Goal: Obtain resource: Obtain resource

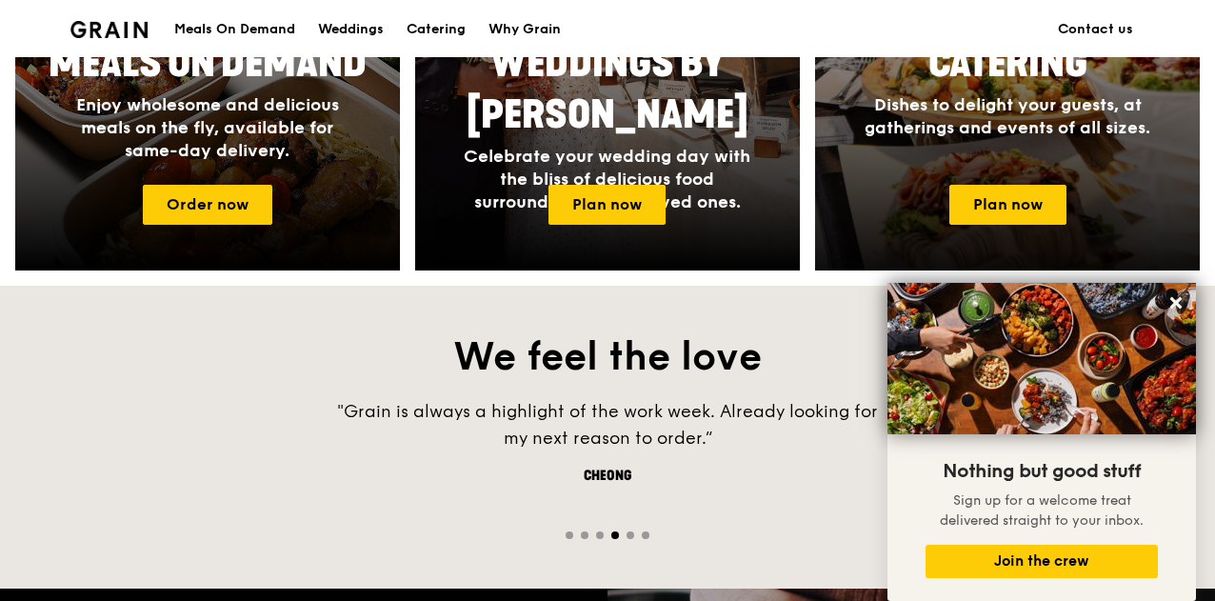
scroll to position [1018, 0]
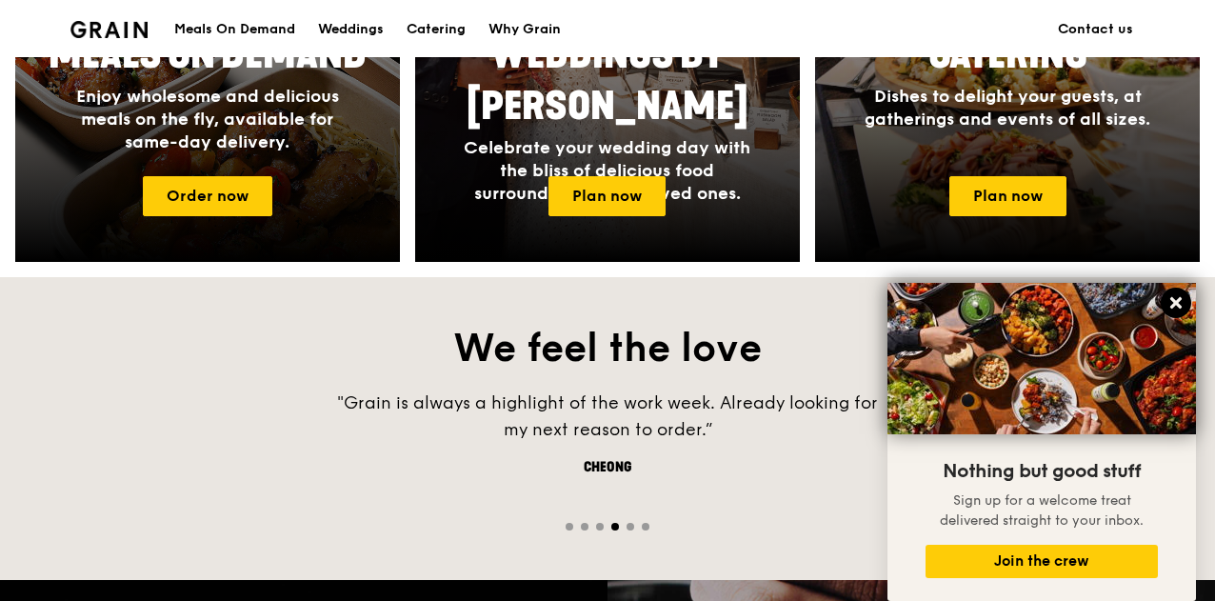
click at [1183, 302] on icon at bounding box center [1175, 302] width 17 height 17
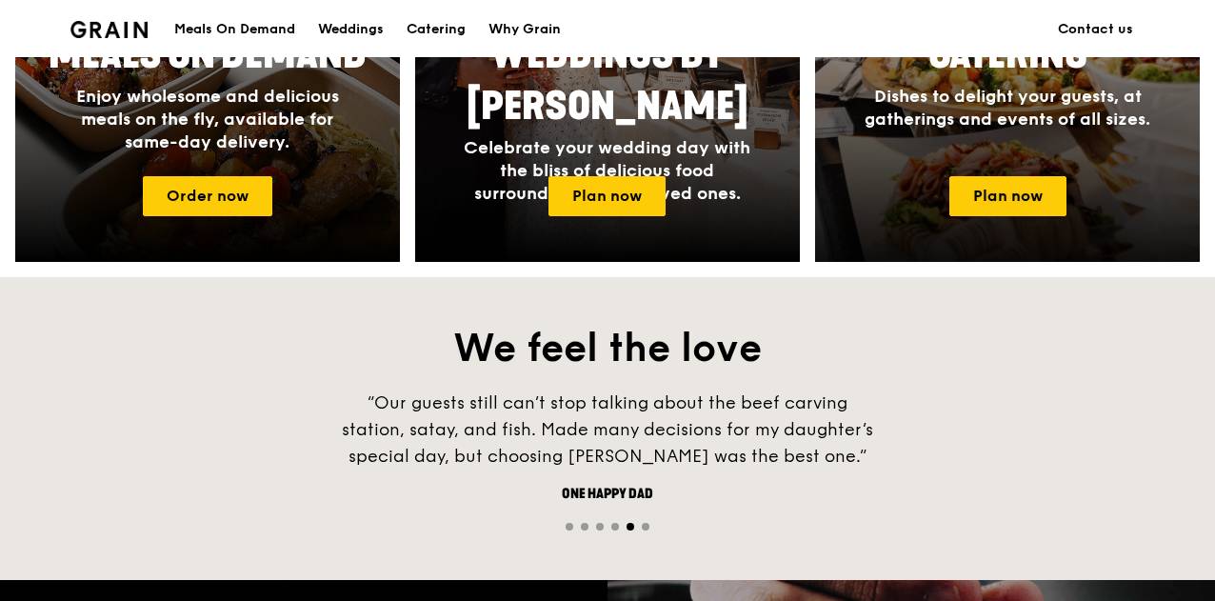
click at [1044, 135] on div "Catering Dishes to delight your guests, at gatherings and events of all sizes." at bounding box center [1007, 80] width 381 height 116
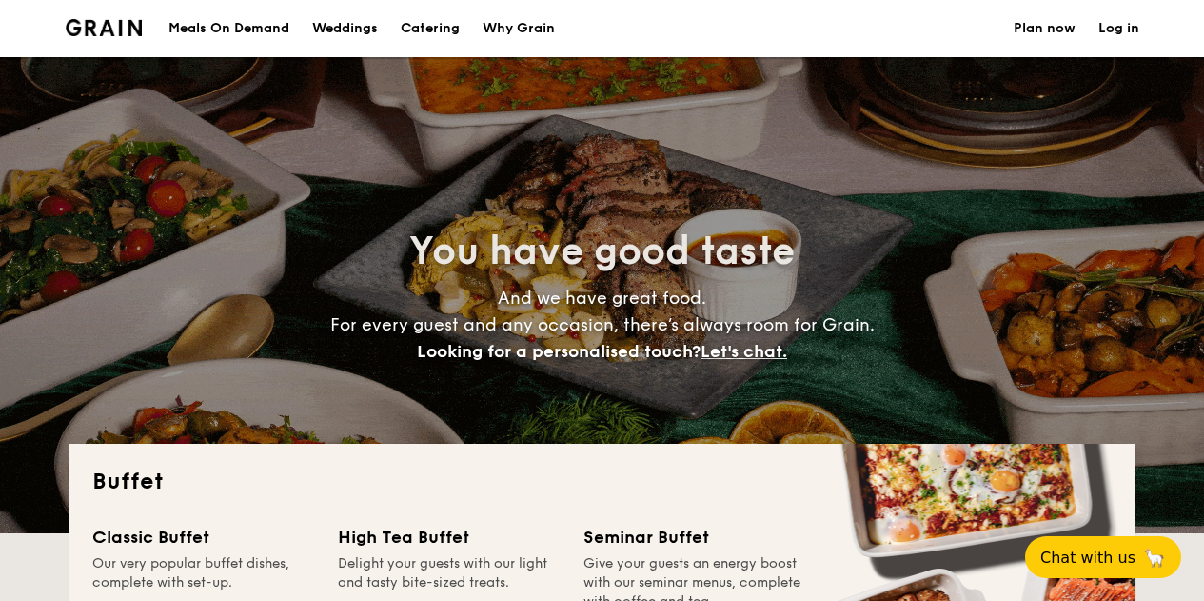
select select
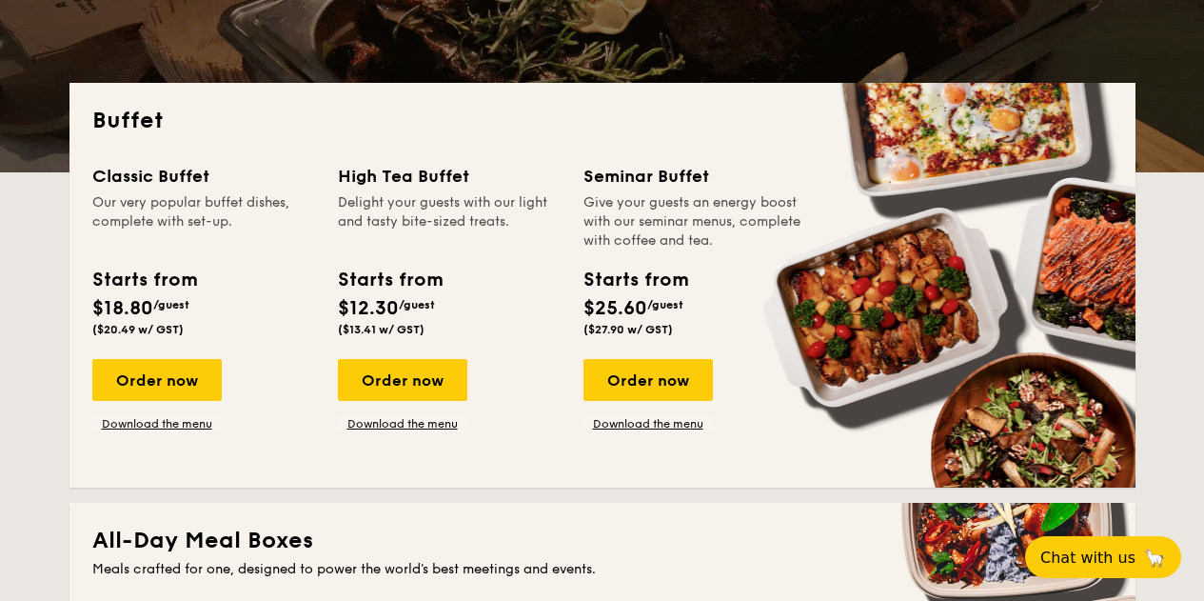
scroll to position [365, 0]
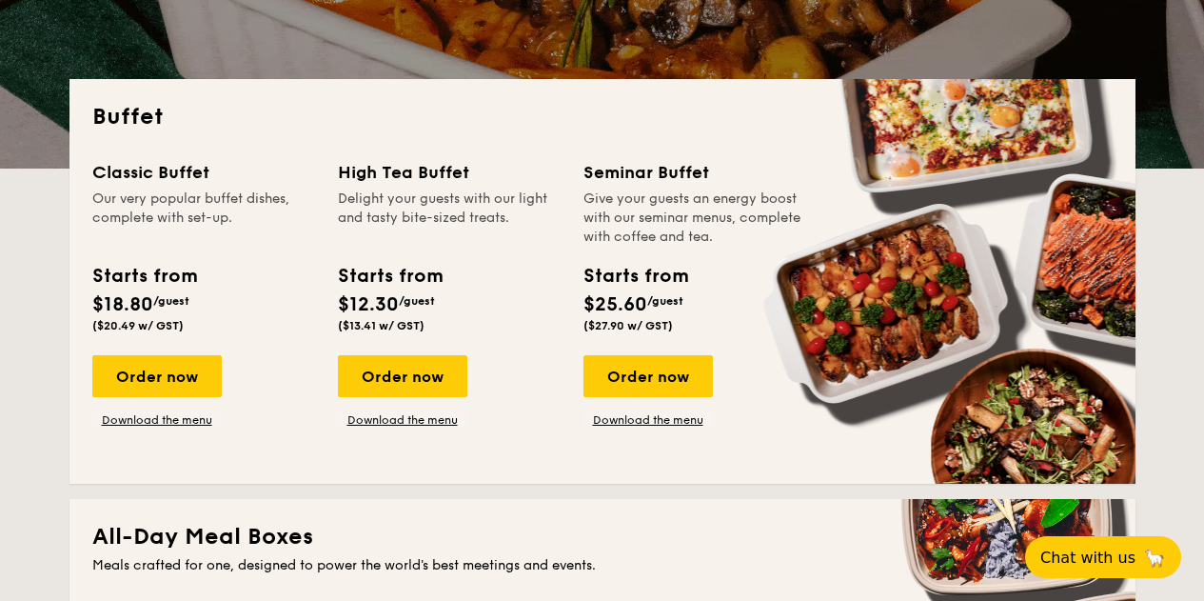
click at [680, 262] on div "Starts from" at bounding box center [636, 276] width 104 height 29
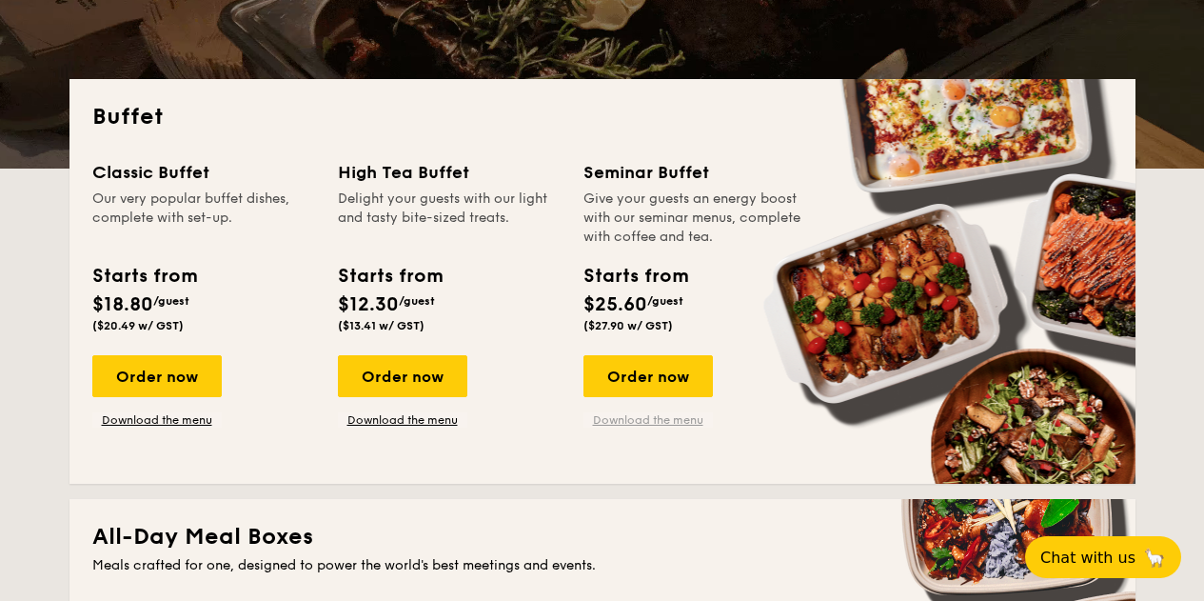
click at [674, 425] on link "Download the menu" at bounding box center [648, 419] width 129 height 15
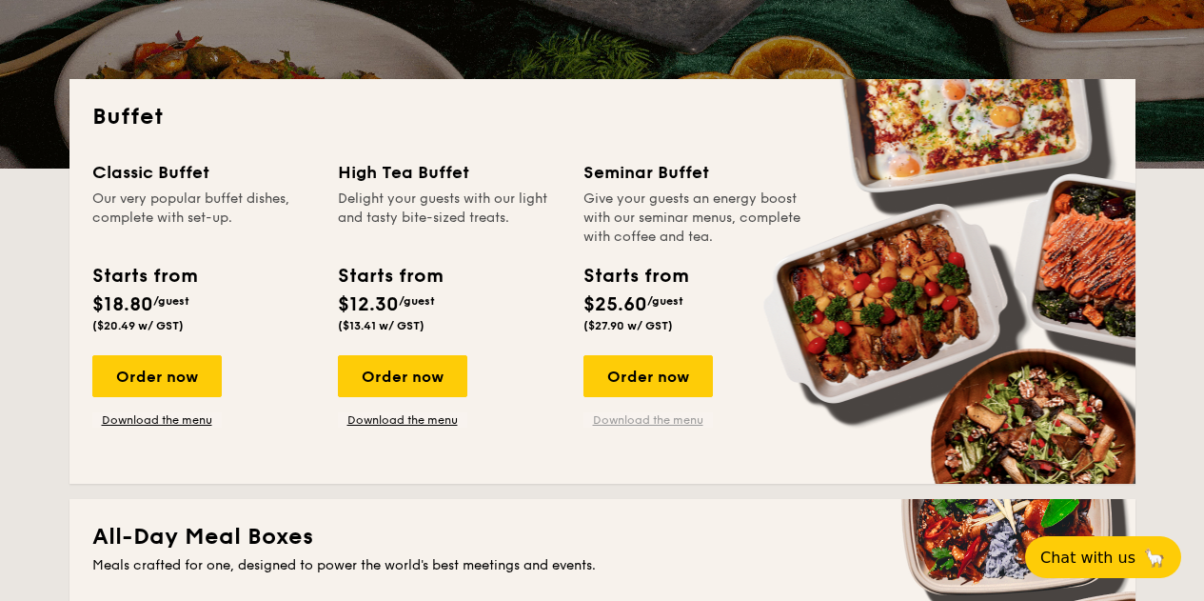
click at [671, 425] on link "Download the menu" at bounding box center [648, 419] width 129 height 15
